Goal: Information Seeking & Learning: Compare options

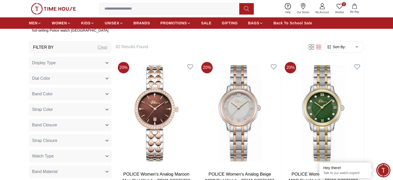
scroll to position [181, 0]
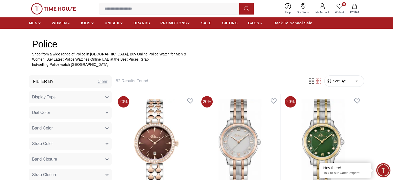
click at [101, 96] on button "Display Type" at bounding box center [70, 97] width 83 height 12
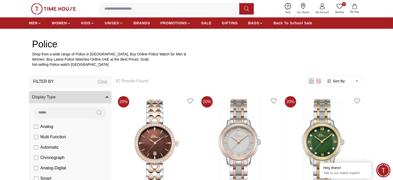
click at [101, 96] on button "Display Type" at bounding box center [70, 97] width 83 height 12
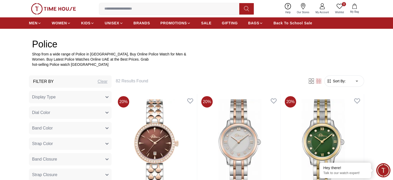
click at [100, 110] on button "Dial Color" at bounding box center [70, 112] width 83 height 12
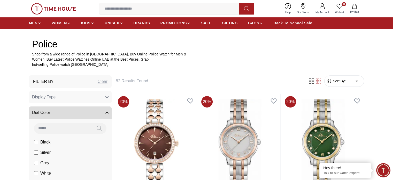
click at [100, 110] on button "Dial Color" at bounding box center [70, 112] width 83 height 12
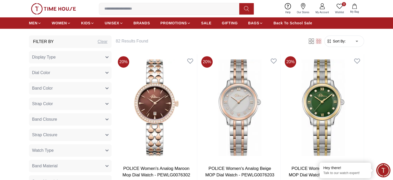
scroll to position [233, 0]
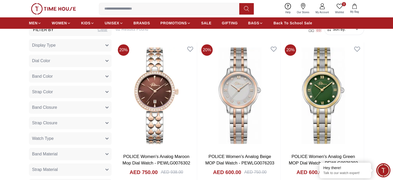
click at [100, 91] on button "Strap Color" at bounding box center [70, 92] width 83 height 12
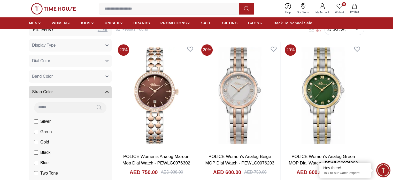
click at [100, 91] on button "Strap Color" at bounding box center [70, 92] width 83 height 12
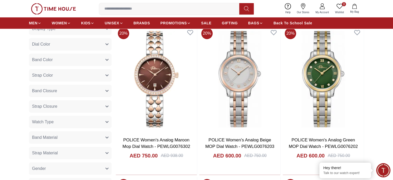
scroll to position [258, 0]
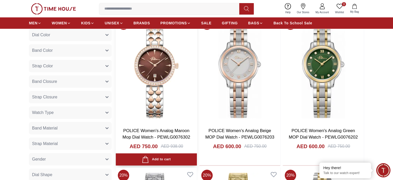
click at [118, 79] on img at bounding box center [156, 69] width 81 height 107
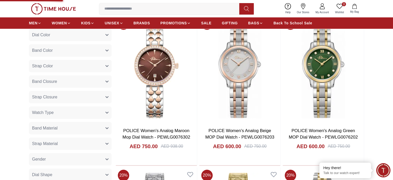
click at [101, 93] on button "Strap Closure" at bounding box center [70, 97] width 83 height 12
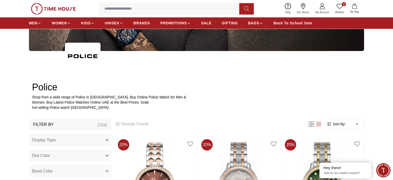
scroll to position [155, 0]
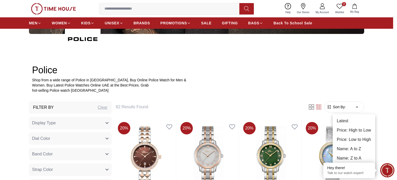
click at [353, 129] on li "Price: High to Low" at bounding box center [354, 129] width 43 height 9
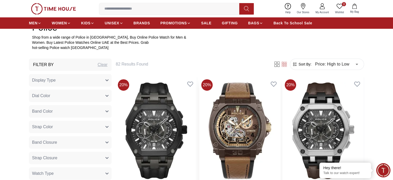
scroll to position [207, 0]
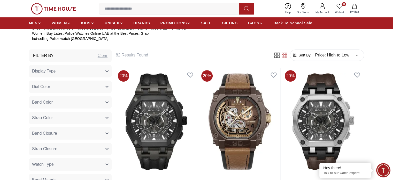
type input "******"
